Goal: Obtain resource: Download file/media

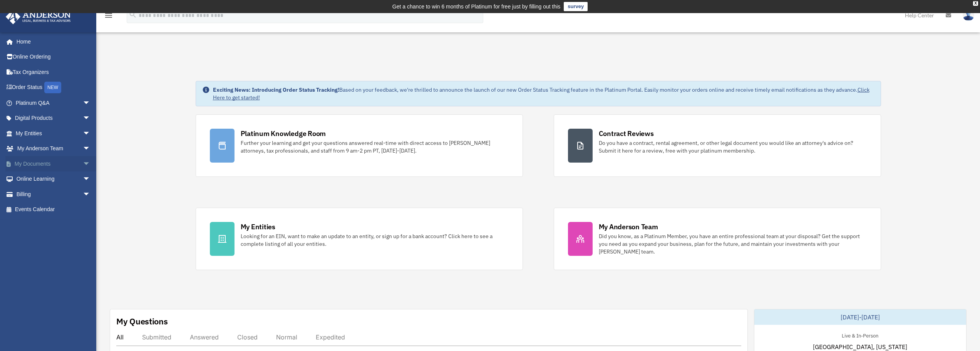
click at [83, 162] on span "arrow_drop_down" at bounding box center [90, 164] width 15 height 16
click at [26, 175] on link "Box" at bounding box center [56, 178] width 91 height 15
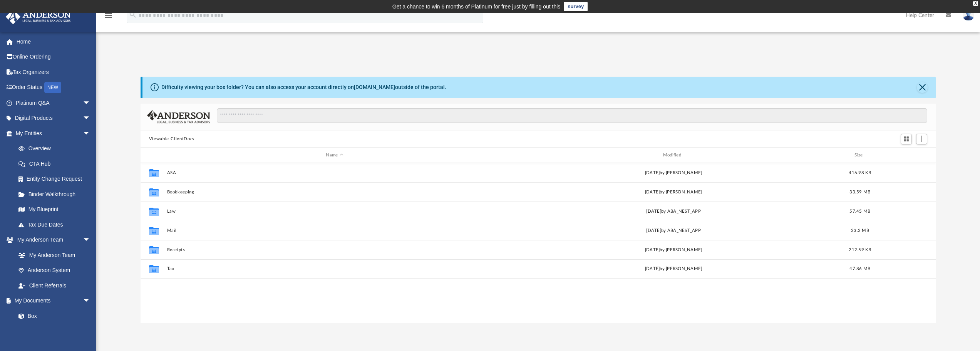
scroll to position [169, 790]
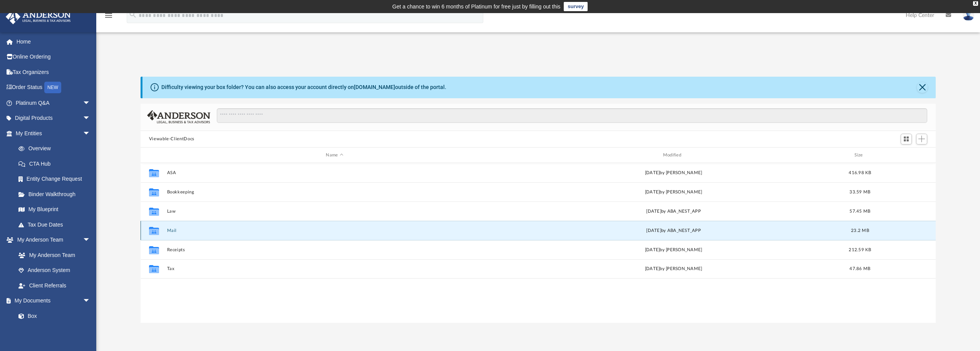
click at [210, 228] on button "Mail" at bounding box center [334, 230] width 335 height 5
click at [170, 230] on button "Mail" at bounding box center [334, 230] width 335 height 5
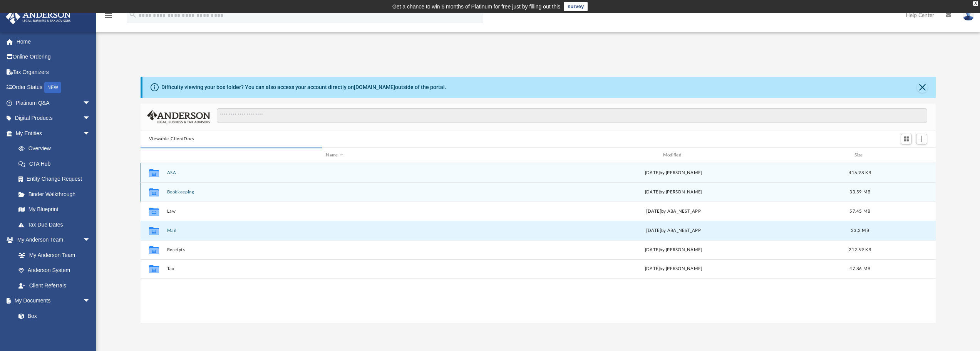
scroll to position [146, 790]
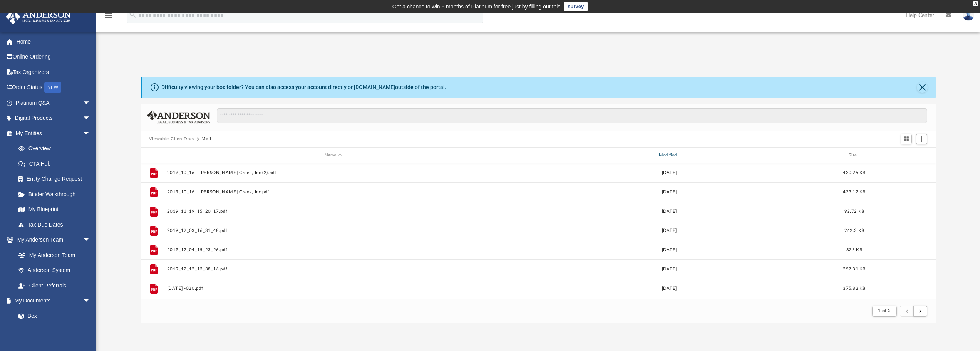
click at [674, 155] on div "Modified" at bounding box center [669, 155] width 333 height 7
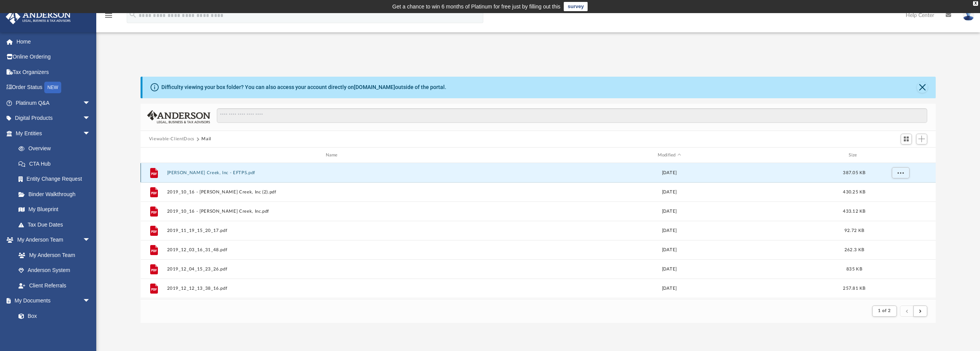
click at [201, 172] on button "[PERSON_NAME] Creek, Inc - EFTPS.pdf" at bounding box center [333, 172] width 333 height 5
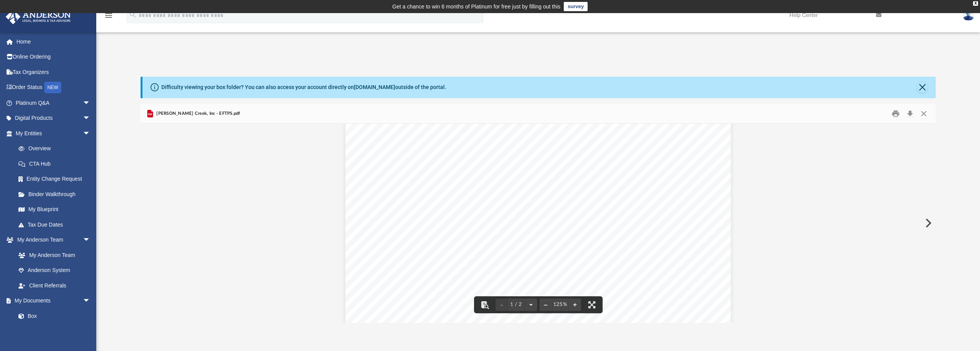
scroll to position [0, 0]
click at [895, 112] on button "Print" at bounding box center [895, 113] width 15 height 12
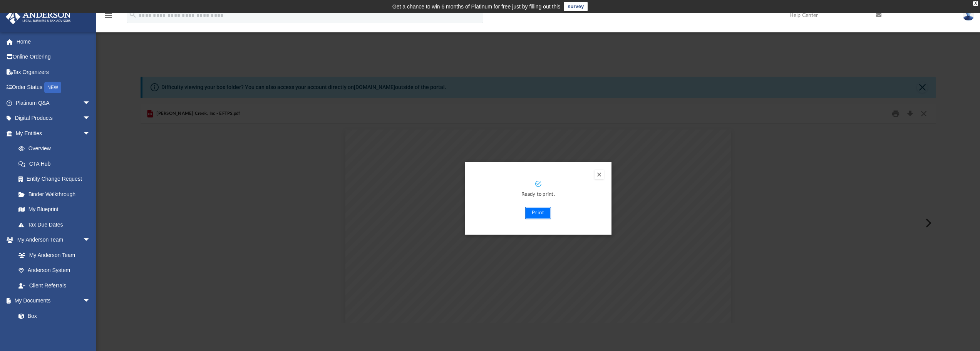
click at [536, 212] on button "Print" at bounding box center [538, 213] width 26 height 12
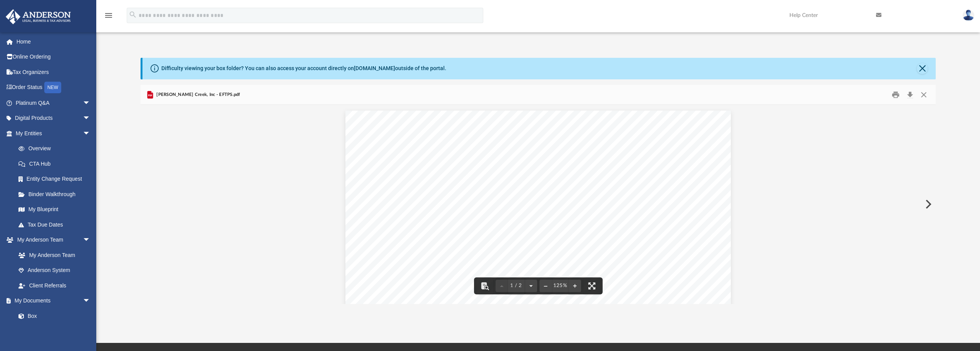
scroll to position [16, 0]
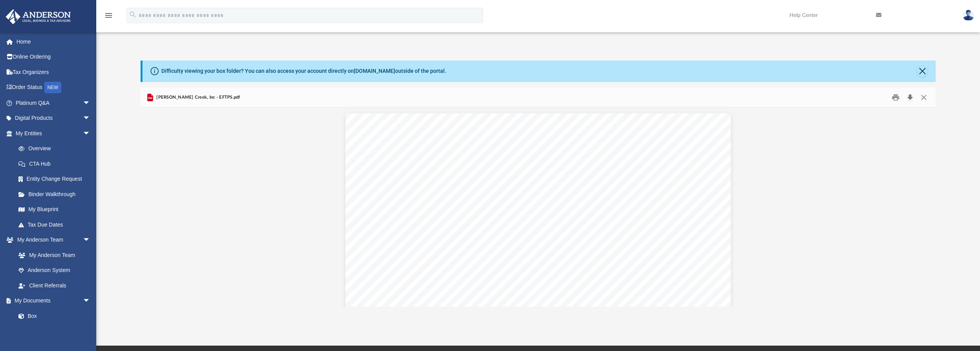
click at [909, 95] on button "Download" at bounding box center [910, 97] width 14 height 12
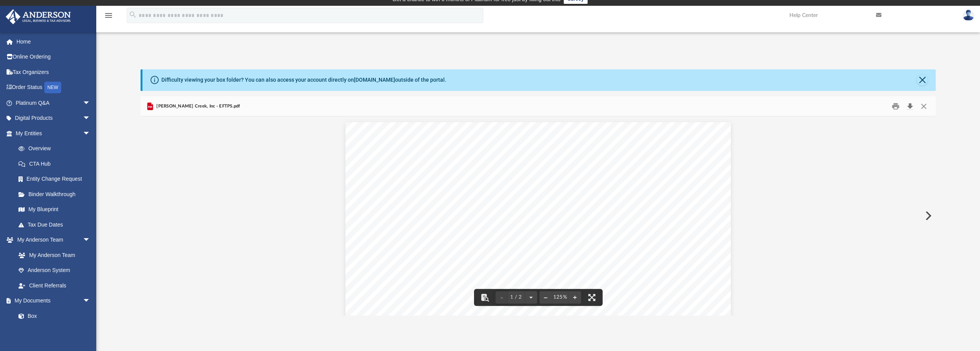
scroll to position [0, 0]
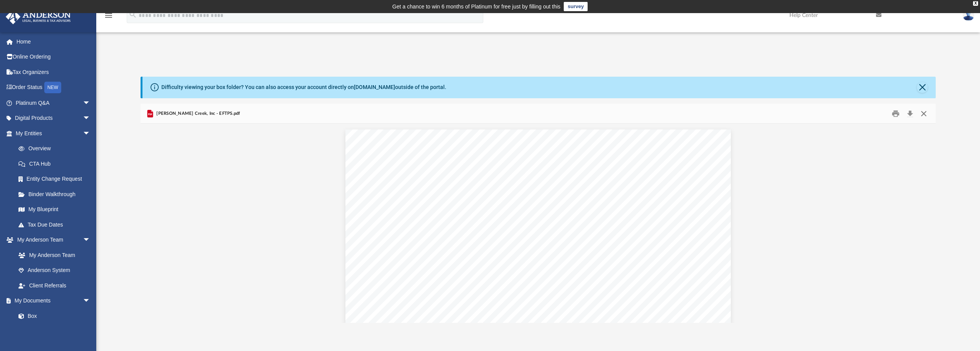
click at [922, 114] on button "Close" at bounding box center [924, 113] width 14 height 12
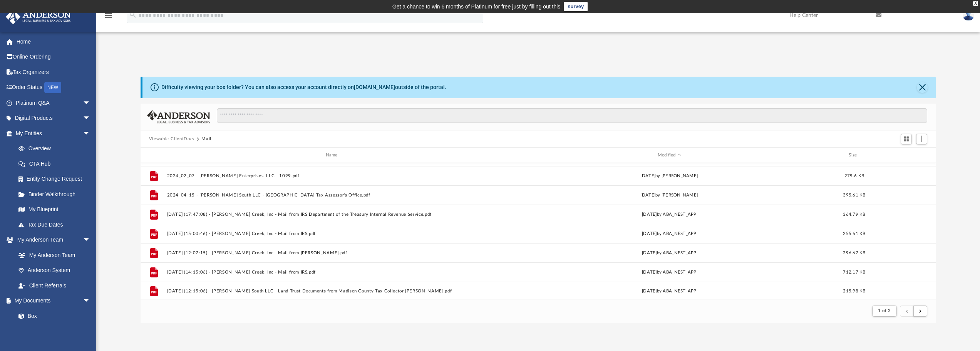
scroll to position [827, 0]
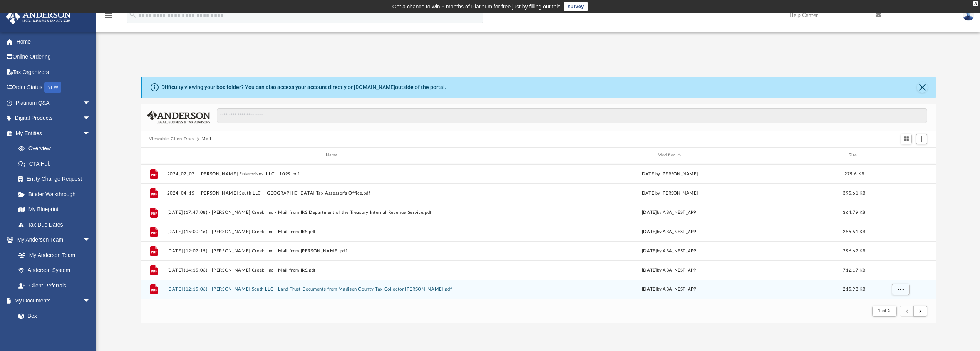
click at [349, 291] on button "[DATE] (12:15:06) - [PERSON_NAME] South LLC - Land Trust Documents from Madison…" at bounding box center [333, 289] width 333 height 5
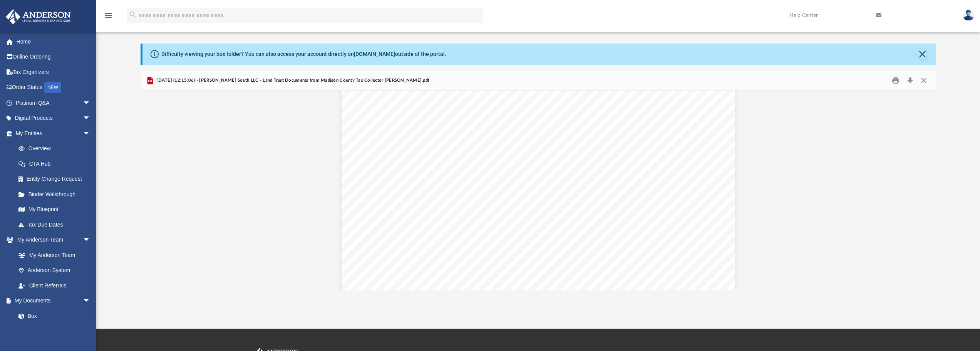
scroll to position [50, 0]
click at [897, 80] on button "Print" at bounding box center [895, 80] width 15 height 12
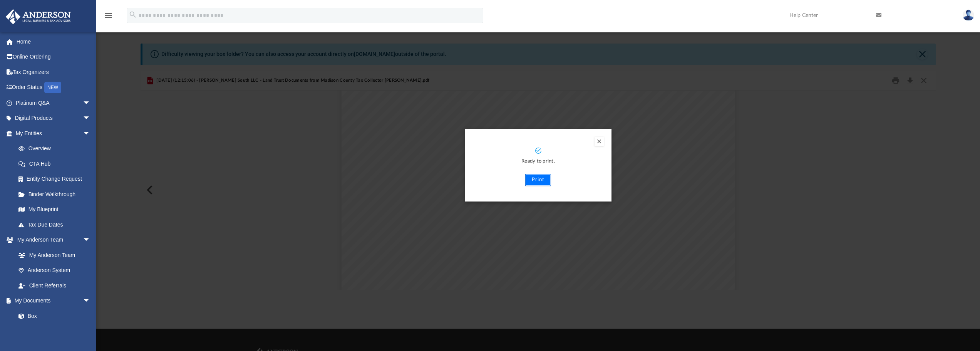
click at [543, 180] on button "Print" at bounding box center [538, 180] width 26 height 12
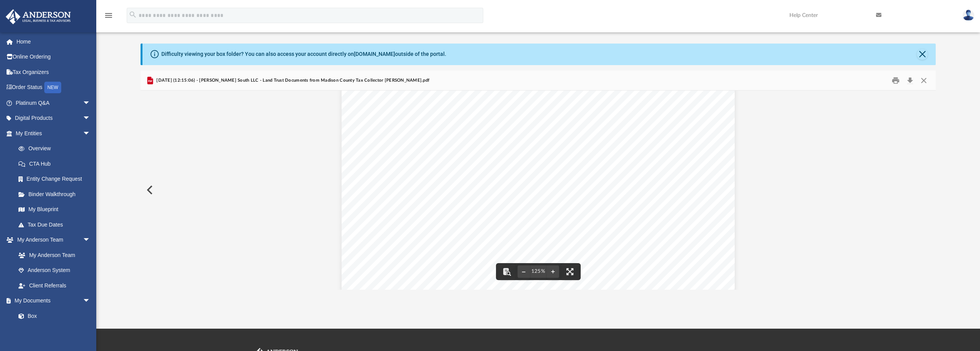
scroll to position [89, 0]
click at [927, 80] on button "Close" at bounding box center [924, 80] width 14 height 12
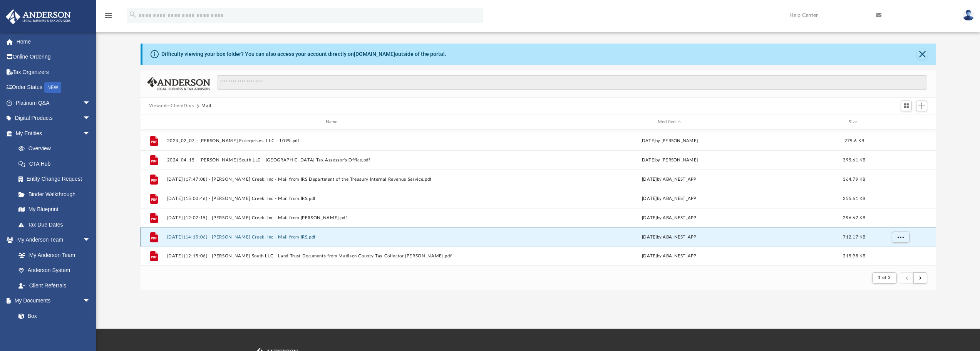
click at [270, 240] on button "[DATE] (14:15:06) - [PERSON_NAME] Creek, Inc - Mail from IRS.pdf" at bounding box center [333, 237] width 333 height 5
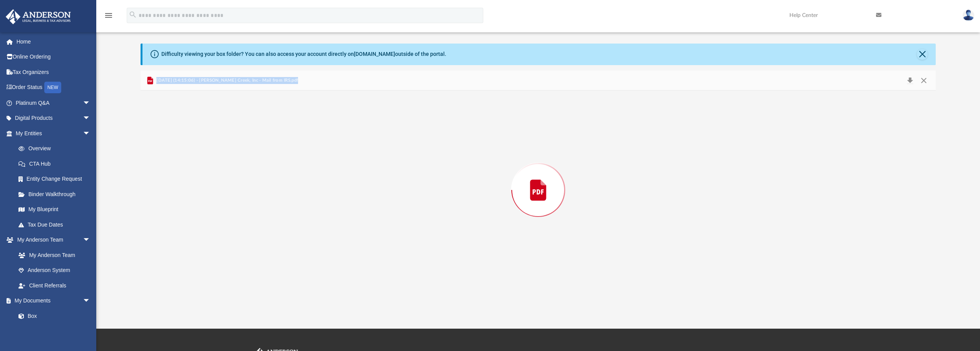
click at [270, 240] on div "Preview" at bounding box center [539, 190] width 796 height 199
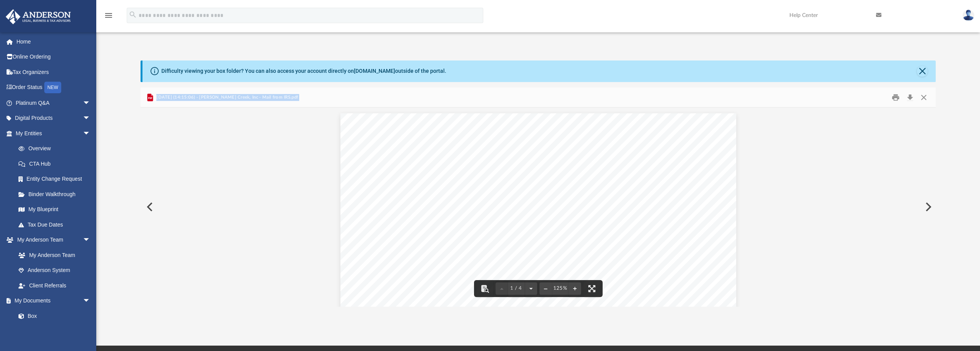
scroll to position [0, 0]
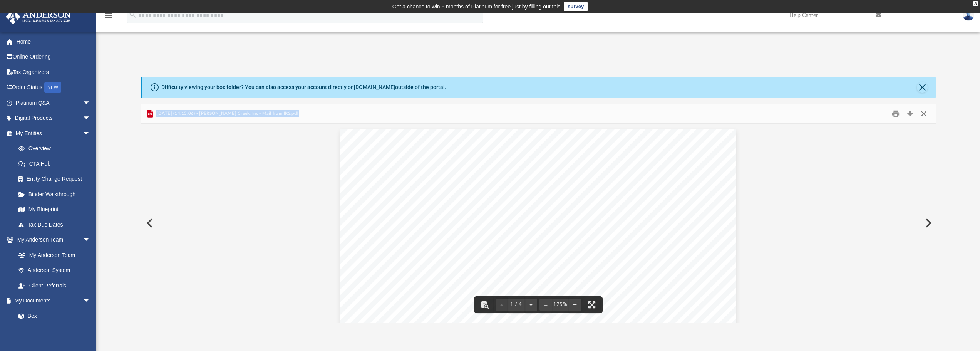
click at [926, 112] on button "Close" at bounding box center [924, 113] width 14 height 12
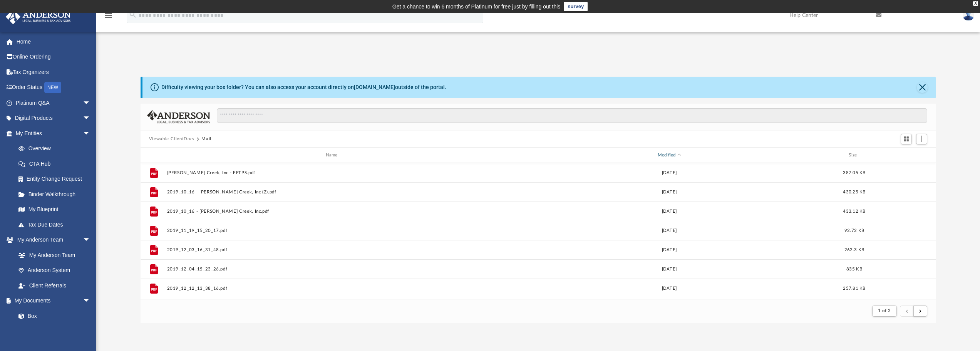
click at [675, 154] on div "Modified" at bounding box center [669, 155] width 333 height 7
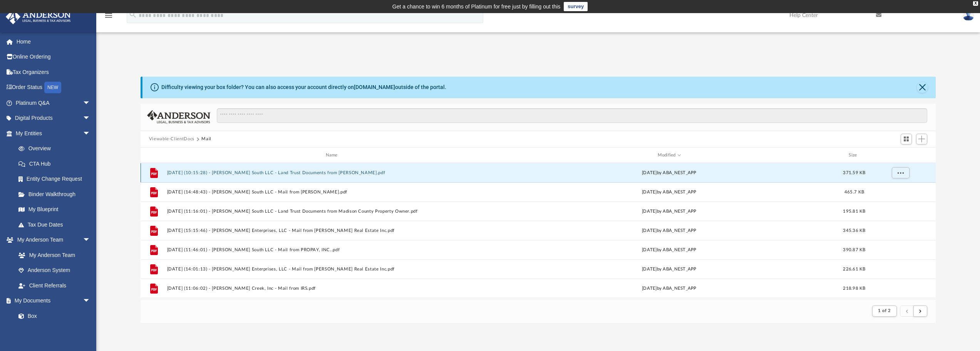
click at [303, 174] on button "[DATE] (10:15:28) - [PERSON_NAME] South LLC - Land Trust Documents from [PERSON…" at bounding box center [333, 172] width 333 height 5
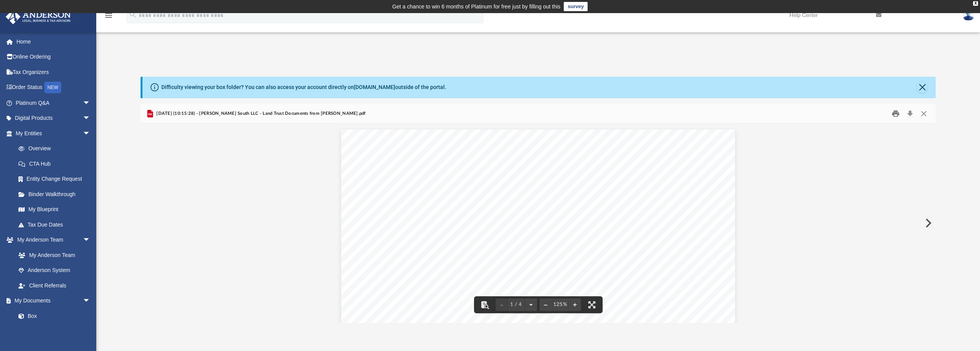
click at [896, 113] on button "Print" at bounding box center [895, 113] width 15 height 12
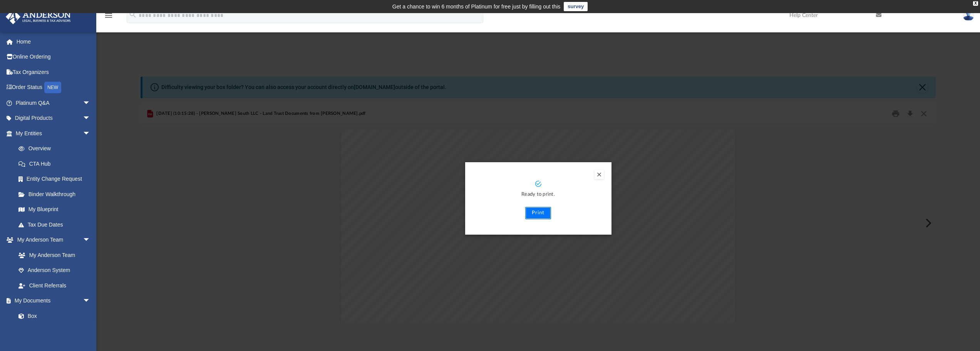
click at [541, 212] on button "Print" at bounding box center [538, 213] width 26 height 12
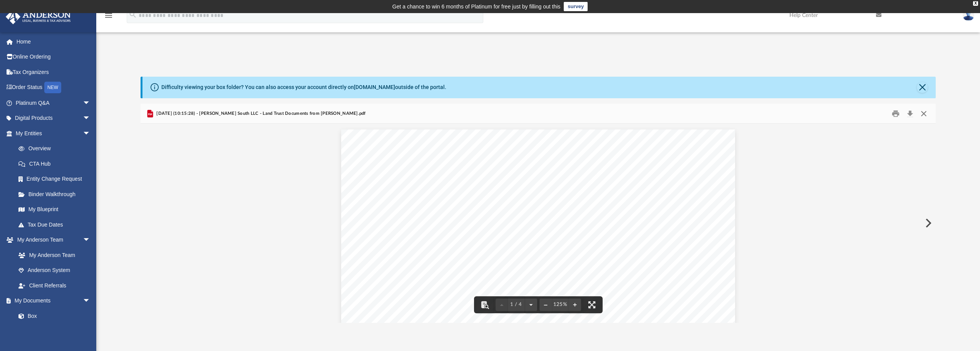
click at [926, 112] on button "Close" at bounding box center [924, 113] width 14 height 12
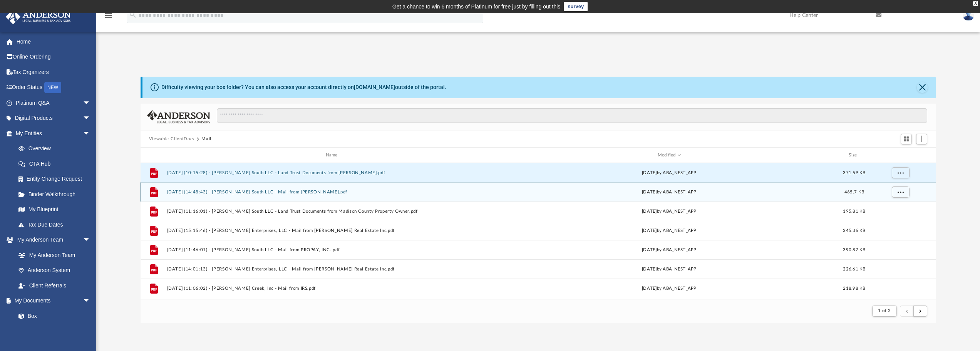
click at [300, 192] on button "[DATE] (14:48:43) - [PERSON_NAME] South LLC - Mail from [PERSON_NAME].pdf" at bounding box center [333, 191] width 333 height 5
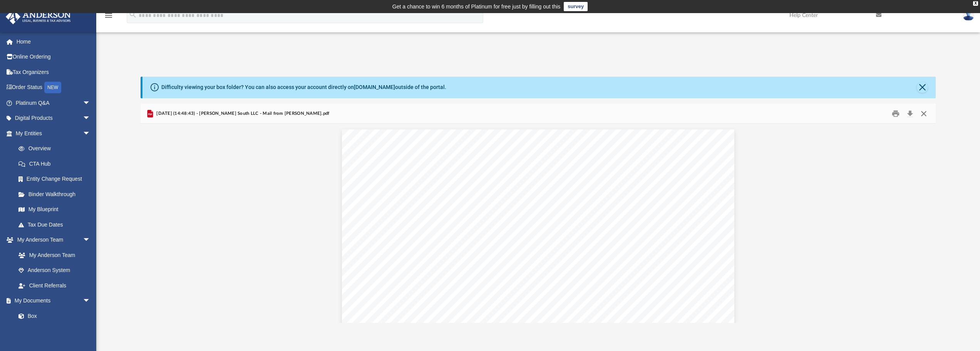
click at [922, 112] on button "Close" at bounding box center [924, 113] width 14 height 12
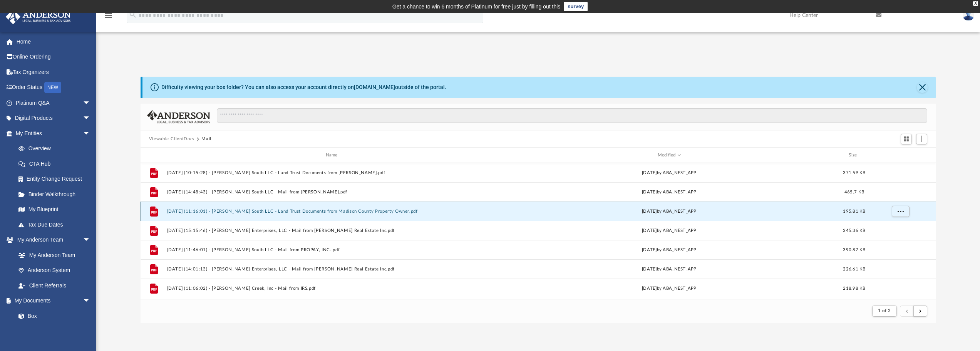
click at [357, 211] on button "[DATE] (11:16:01) - [PERSON_NAME] South LLC - Land Trust Documents from Madison…" at bounding box center [333, 211] width 333 height 5
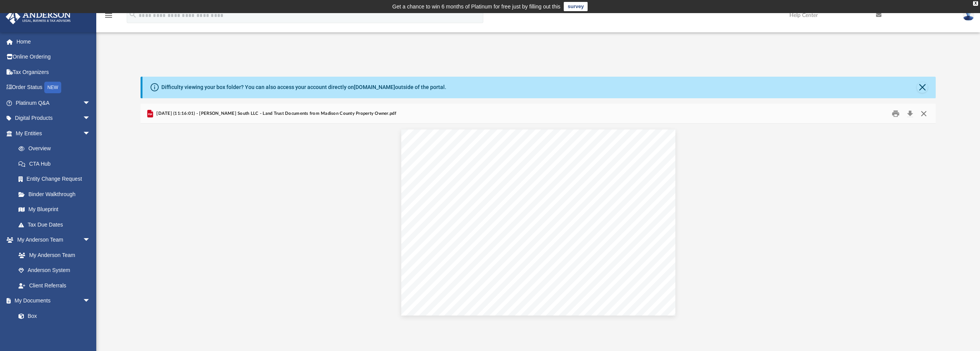
click at [923, 112] on button "Close" at bounding box center [924, 113] width 14 height 12
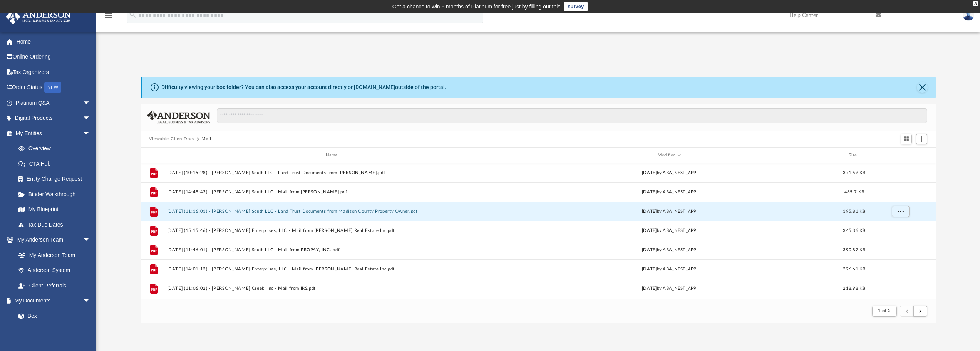
click at [971, 18] on img at bounding box center [969, 15] width 12 height 11
click at [838, 67] on link "Logout" at bounding box center [853, 67] width 77 height 16
